Goal: Transaction & Acquisition: Purchase product/service

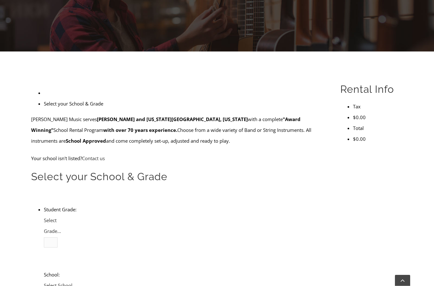
scroll to position [121, 0]
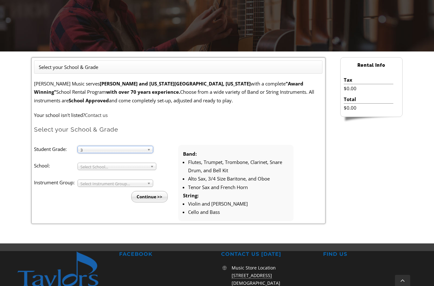
click at [84, 152] on span "3" at bounding box center [112, 150] width 64 height 8
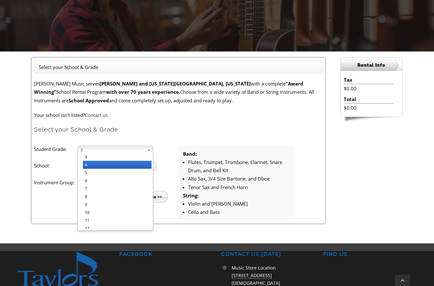
click at [86, 164] on span "Select School..." at bounding box center [113, 167] width 67 height 8
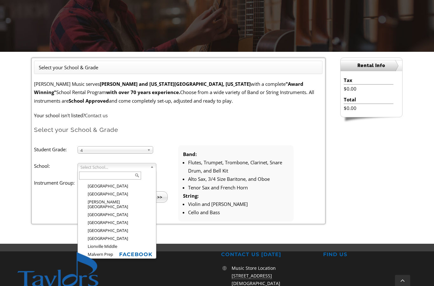
scroll to position [532, 0]
click at [92, 217] on ul "Student Grade: 3 4 5 6 7 8 9 10 11 12 4 3 4 5 6 7 8 9 10 11 12 School: Arcola M…" at bounding box center [178, 183] width 289 height 76
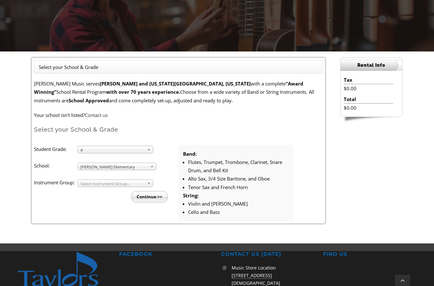
click at [89, 185] on span "Select Instrument Group..." at bounding box center [112, 184] width 64 height 8
click at [87, 191] on li "Continue >>" at bounding box center [108, 195] width 139 height 16
click at [152, 199] on input "Continue >>" at bounding box center [149, 196] width 37 height 11
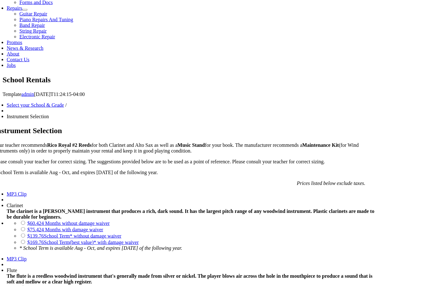
scroll to position [342, 0]
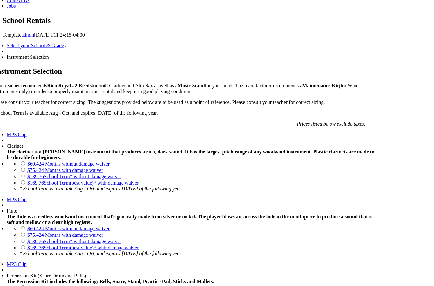
scroll to position [399, 0]
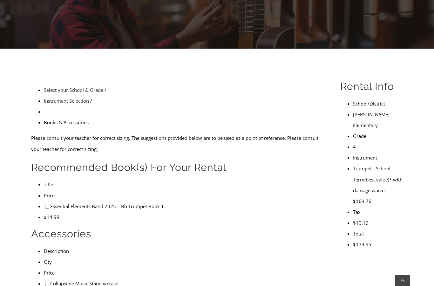
scroll to position [123, 0]
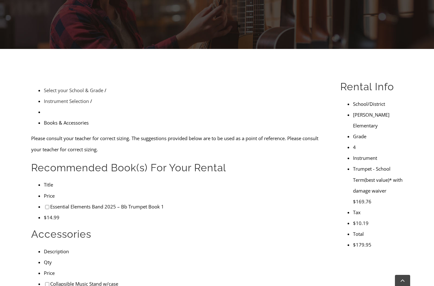
click at [423, 135] on div "Select your School & Grade / Instrument Selection / Books & Accessories Please …" at bounding box center [217, 228] width 434 height 309
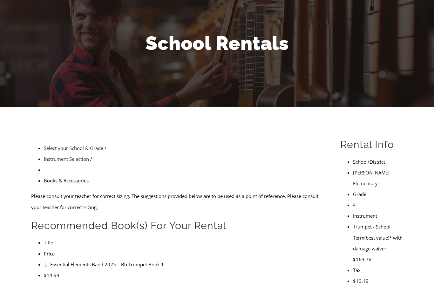
scroll to position [84, 0]
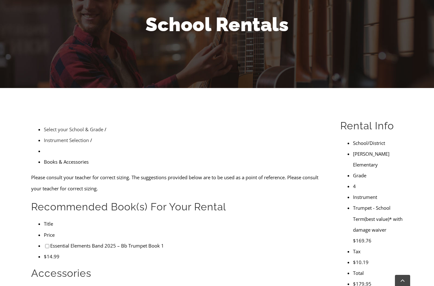
click at [45, 244] on input"] "checkbox" at bounding box center [47, 246] width 4 height 4
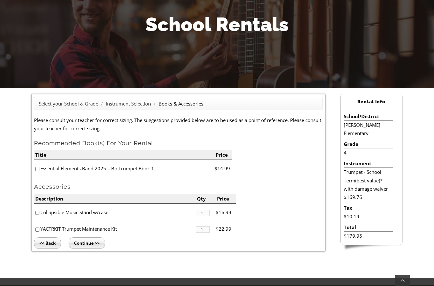
checkbox input"] "true"
click at [42, 216] on li "Collapsible Music Stand w/case" at bounding box center [114, 212] width 161 height 17
click at [36, 212] on input"] "checkbox" at bounding box center [37, 213] width 4 height 4
checkbox input"] "true"
click at [38, 228] on input"] "checkbox" at bounding box center [37, 230] width 4 height 4
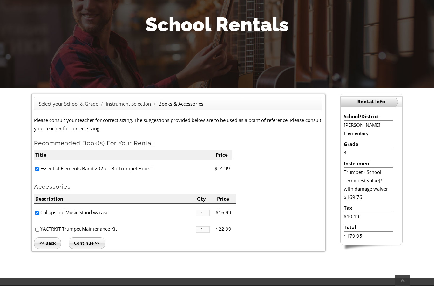
checkbox input"] "true"
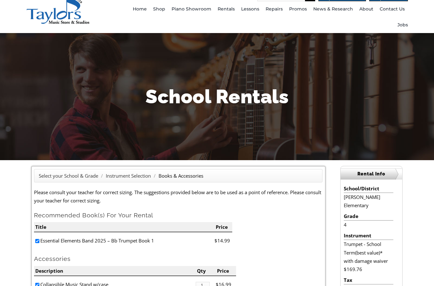
scroll to position [0, 0]
